Goal: Task Accomplishment & Management: Complete application form

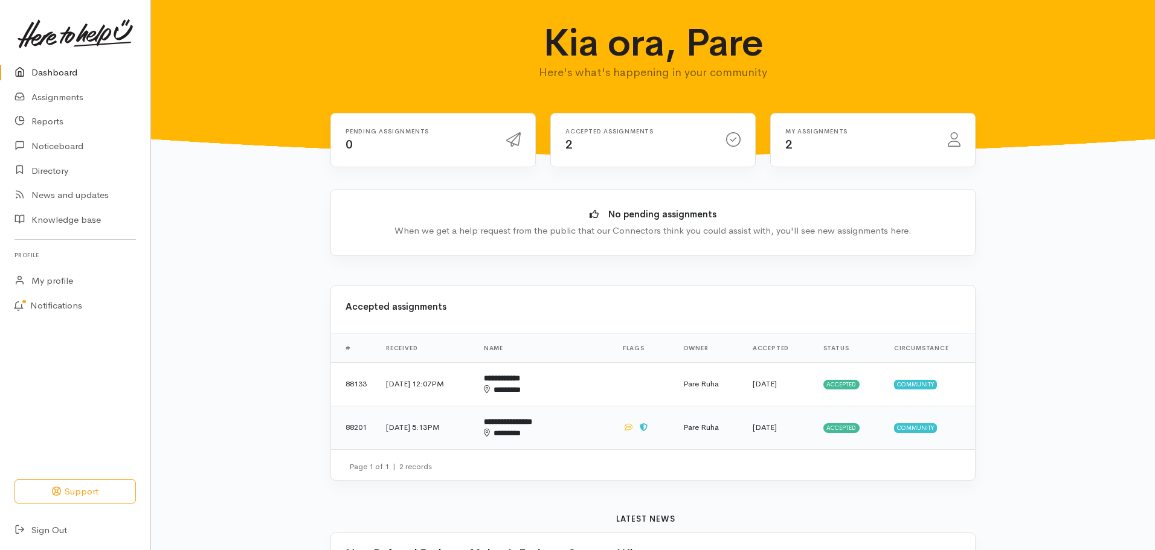
click at [837, 425] on span "Accepted" at bounding box center [841, 429] width 37 height 10
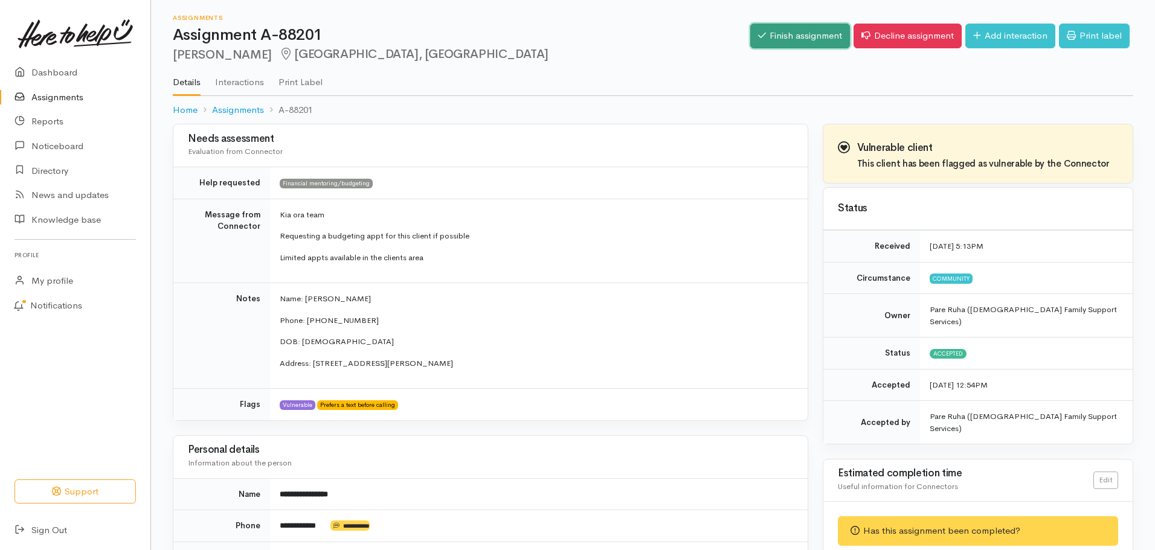
click at [781, 30] on link "Finish assignment" at bounding box center [800, 36] width 100 height 25
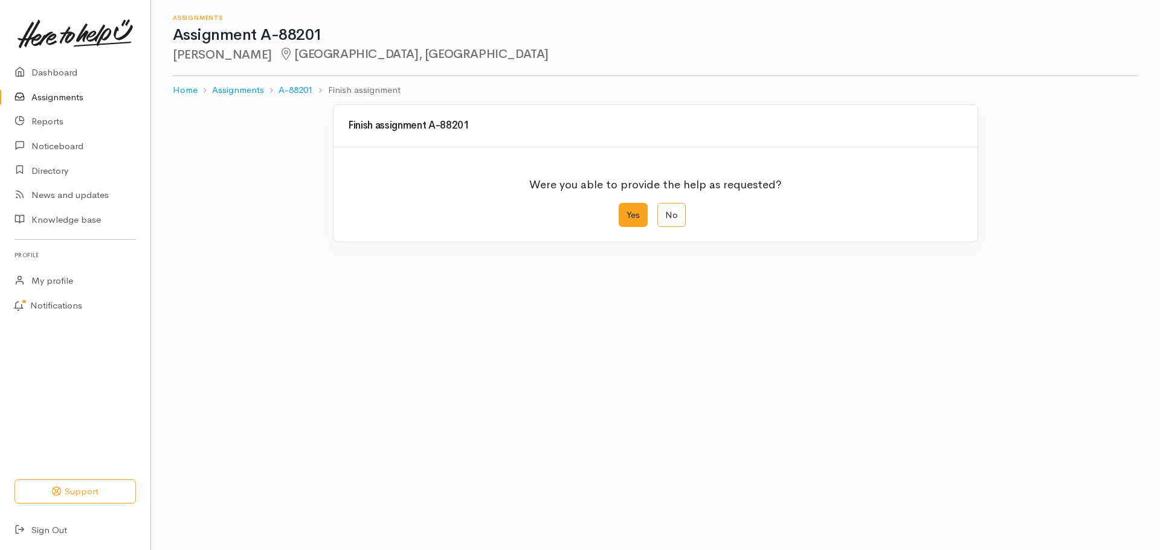
click at [632, 217] on label "Yes" at bounding box center [633, 215] width 29 height 25
click at [627, 211] on input "Yes" at bounding box center [623, 207] width 8 height 8
radio input "true"
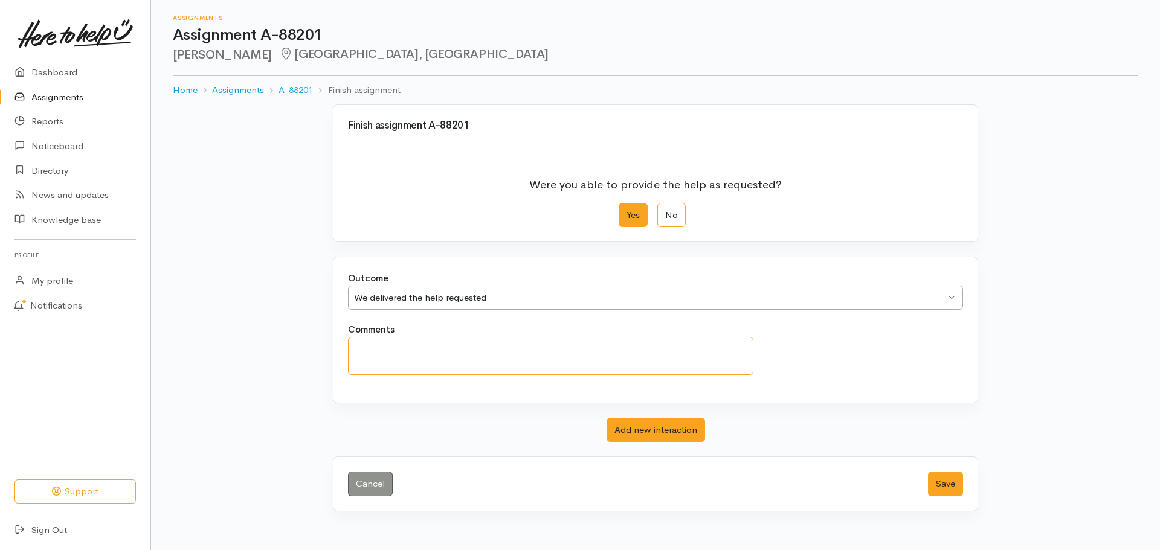
click at [414, 353] on textarea "Comments" at bounding box center [550, 356] width 405 height 38
paste textarea "Thank you for sparing your time to talk with me this afternoon. I can confirm t…"
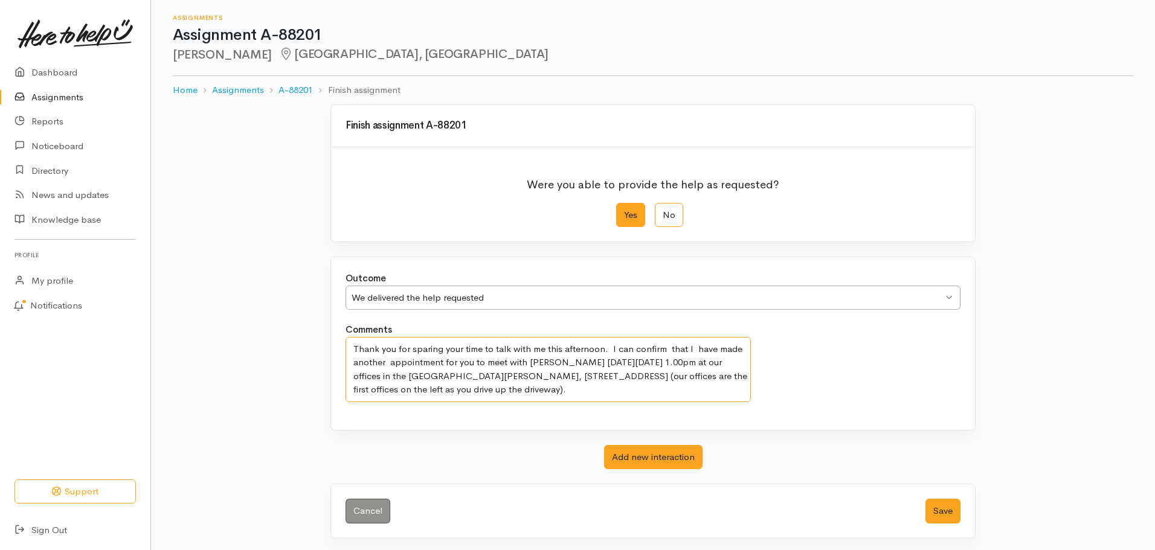
drag, startPoint x: 524, startPoint y: 362, endPoint x: 345, endPoint y: 355, distance: 179.6
click at [345, 355] on div "Comments Thank you for sparing your time to talk with me this afternoon. I can …" at bounding box center [548, 362] width 420 height 79
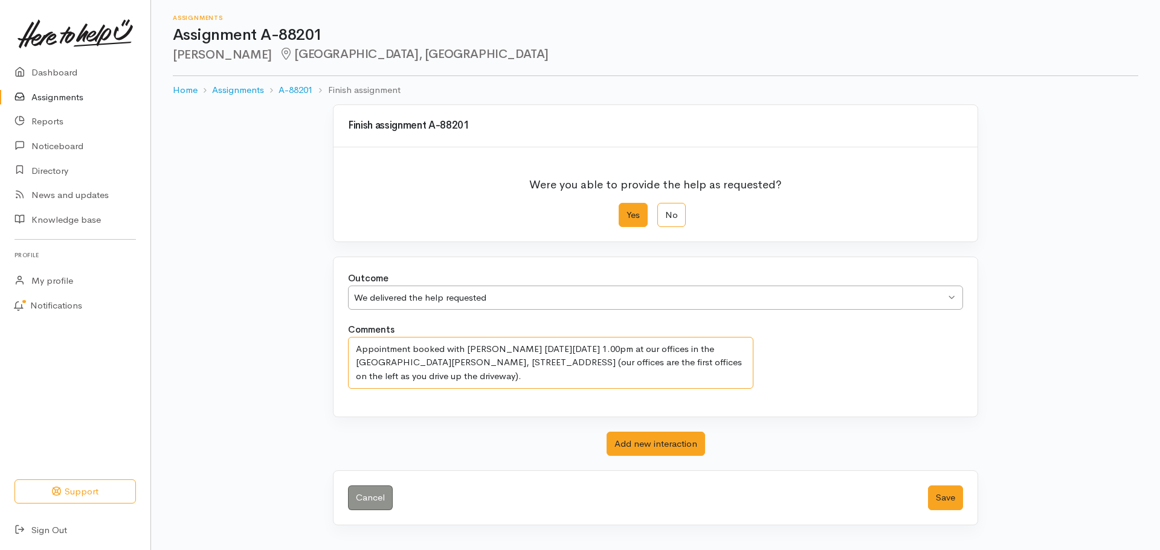
drag, startPoint x: 576, startPoint y: 375, endPoint x: 721, endPoint y: 349, distance: 147.2
click at [721, 349] on textarea "Appointment booked with Veronica Foley on Wednesday, 17 September 2025 at 1.00p…" at bounding box center [550, 363] width 405 height 52
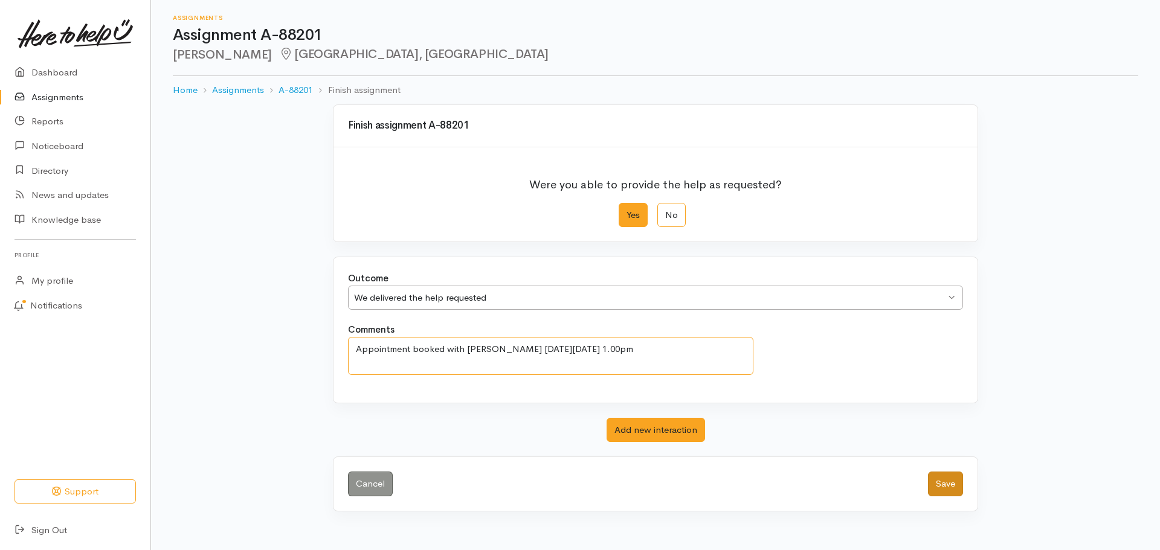
type textarea "Appointment booked with Veronica Foley on Wednesday, 17 September 2025 at 1.00pm"
click at [944, 488] on button "Save" at bounding box center [945, 484] width 35 height 25
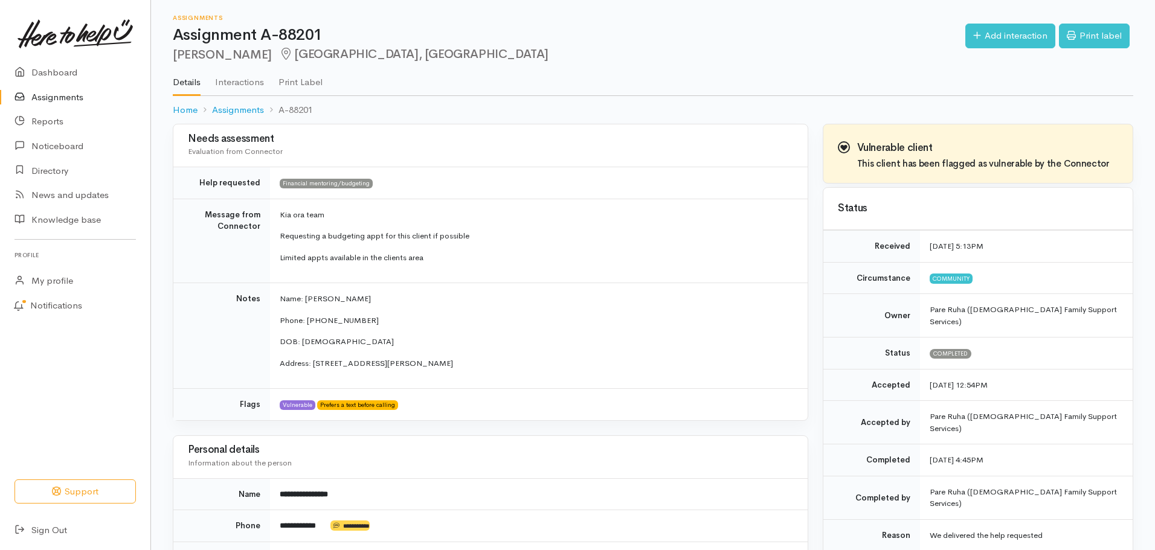
click at [53, 95] on link "Assignments" at bounding box center [75, 97] width 150 height 25
